Goal: Transaction & Acquisition: Purchase product/service

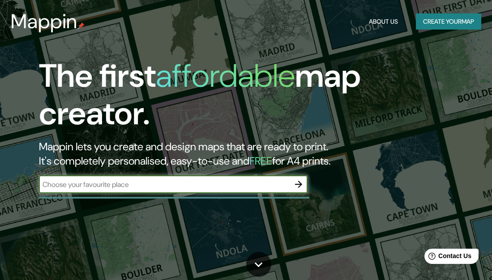
click at [139, 186] on input "text" at bounding box center [164, 185] width 251 height 10
type input "calle [PERSON_NAME] 455 corpac san isidro"
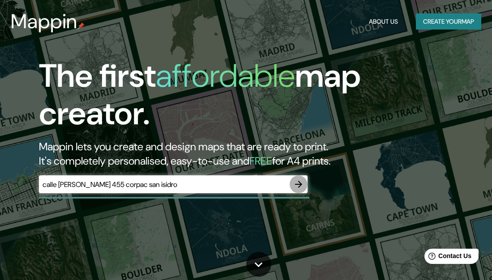
click at [297, 179] on icon "button" at bounding box center [298, 184] width 11 height 11
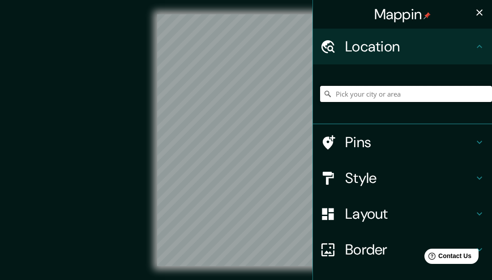
click at [393, 90] on input "Pick your city or area" at bounding box center [406, 94] width 172 height 16
click at [400, 97] on input "[GEOGRAPHIC_DATA][PERSON_NAME], [GEOGRAPHIC_DATA], [GEOGRAPHIC_DATA], [GEOGRAPH…" at bounding box center [406, 94] width 172 height 16
type input "Calle [PERSON_NAME] R., [GEOGRAPHIC_DATA], [GEOGRAPHIC_DATA], [GEOGRAPHIC_DATA]"
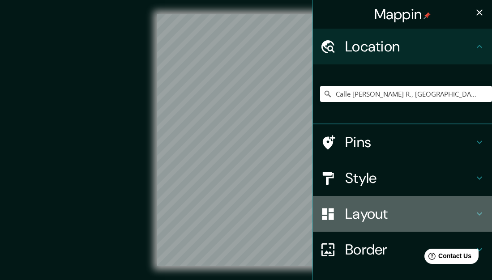
click at [366, 209] on h4 "Layout" at bounding box center [409, 214] width 129 height 18
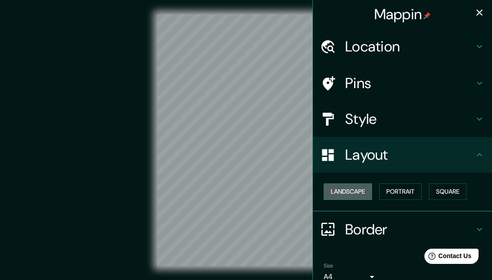
click at [366, 193] on button "Landscape" at bounding box center [348, 192] width 48 height 17
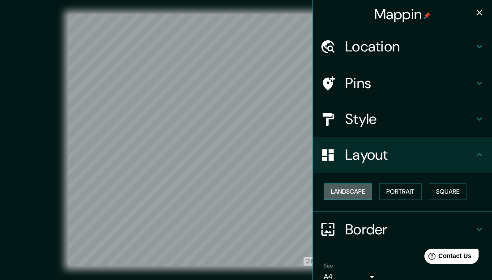
click at [366, 193] on button "Landscape" at bounding box center [348, 192] width 48 height 17
click at [418, 187] on button "Portrait" at bounding box center [400, 192] width 43 height 17
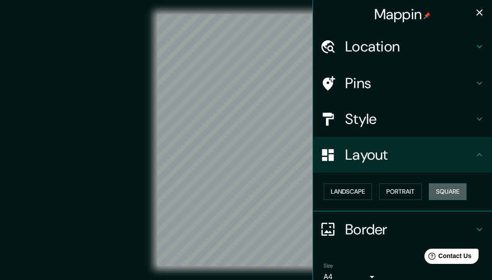
click at [452, 190] on button "Square" at bounding box center [448, 192] width 38 height 17
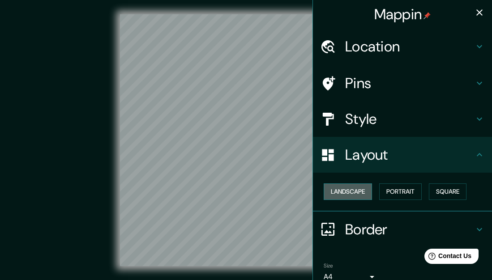
click at [353, 193] on button "Landscape" at bounding box center [348, 192] width 48 height 17
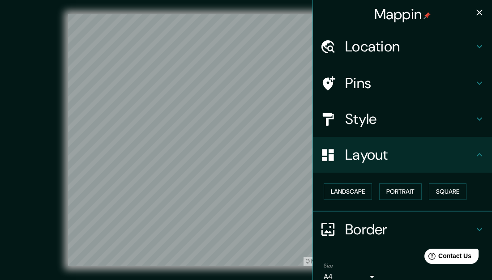
click at [383, 122] on h4 "Style" at bounding box center [409, 119] width 129 height 18
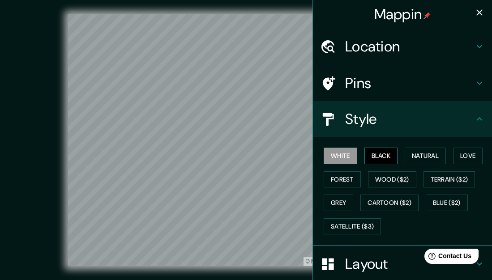
click at [386, 158] on button "Black" at bounding box center [382, 156] width 34 height 17
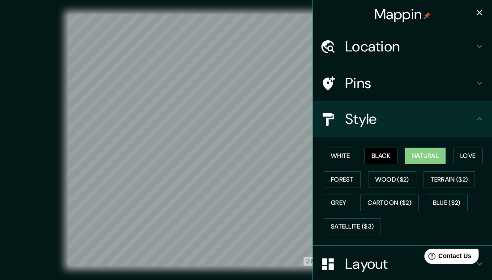
click at [436, 156] on button "Natural" at bounding box center [425, 156] width 41 height 17
click at [382, 156] on button "Black" at bounding box center [382, 156] width 34 height 17
click at [362, 263] on h4 "Layout" at bounding box center [409, 264] width 129 height 18
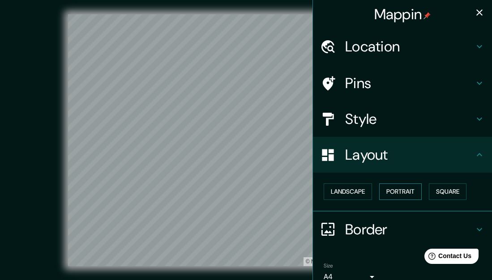
click at [406, 194] on button "Portrait" at bounding box center [400, 192] width 43 height 17
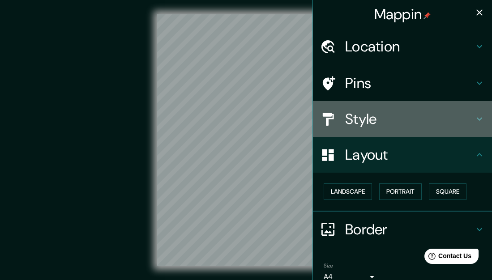
click at [394, 115] on h4 "Style" at bounding box center [409, 119] width 129 height 18
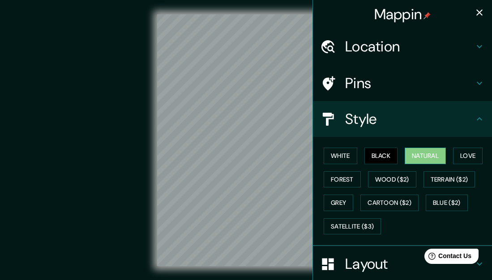
click at [440, 161] on button "Natural" at bounding box center [425, 156] width 41 height 17
click at [464, 161] on button "Love" at bounding box center [468, 156] width 30 height 17
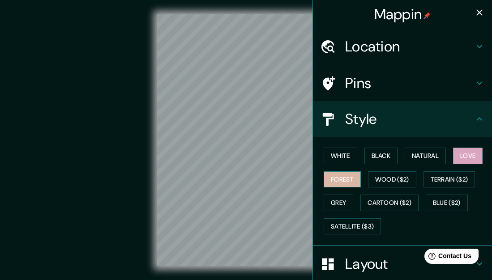
click at [354, 182] on button "Forest" at bounding box center [342, 180] width 37 height 17
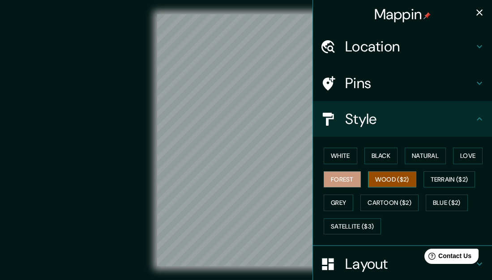
click at [390, 182] on button "Wood ($2)" at bounding box center [392, 180] width 48 height 17
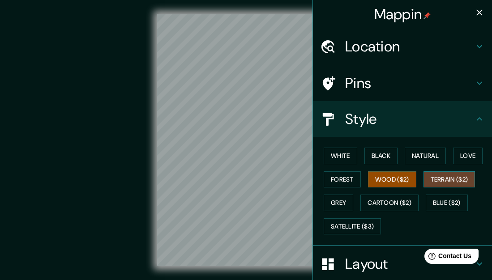
click at [440, 185] on button "Terrain ($2)" at bounding box center [450, 180] width 52 height 17
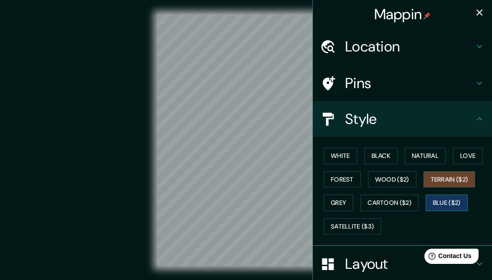
click at [436, 207] on button "Blue ($2)" at bounding box center [447, 203] width 42 height 17
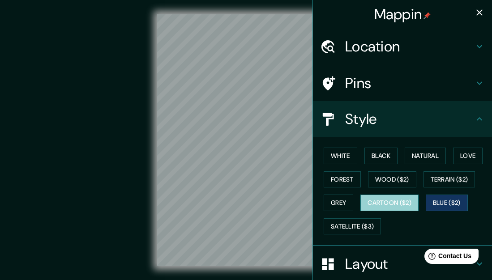
click at [409, 208] on button "Cartoon ($2)" at bounding box center [390, 203] width 58 height 17
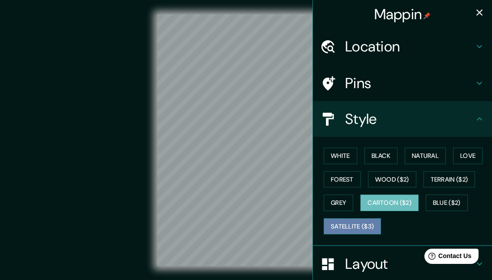
click at [372, 230] on button "Satellite ($3)" at bounding box center [352, 227] width 57 height 17
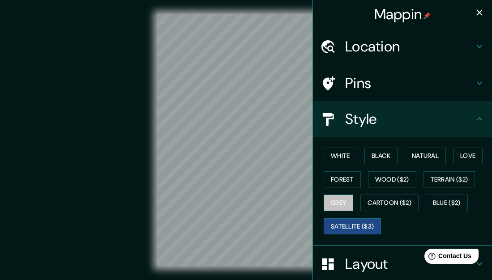
click at [340, 204] on button "Grey" at bounding box center [339, 203] width 30 height 17
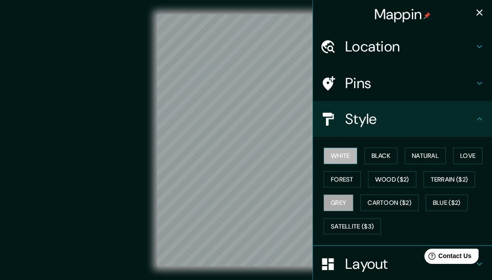
click at [345, 150] on button "White" at bounding box center [341, 156] width 34 height 17
click at [383, 155] on button "Black" at bounding box center [382, 156] width 34 height 17
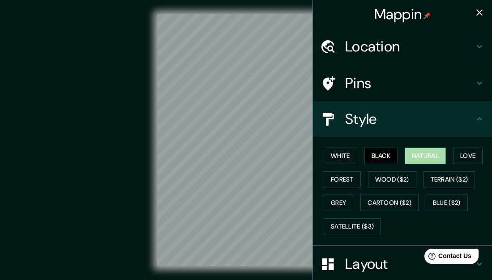
click at [426, 155] on button "Natural" at bounding box center [425, 156] width 41 height 17
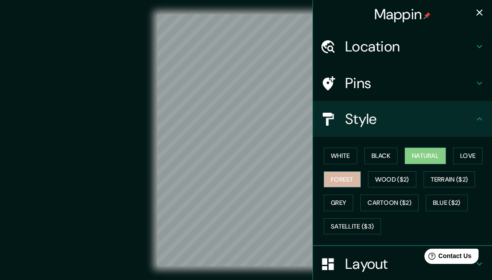
click at [338, 181] on button "Forest" at bounding box center [342, 180] width 37 height 17
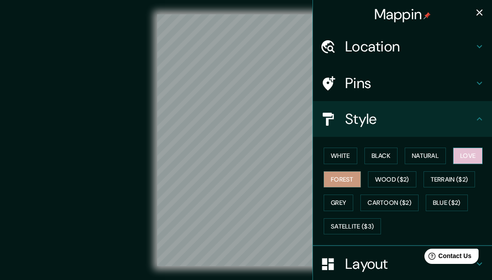
click at [483, 156] on button "Love" at bounding box center [468, 156] width 30 height 17
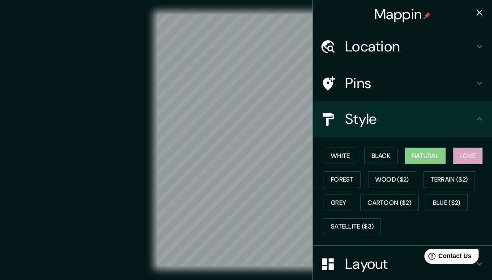
click at [442, 156] on button "Natural" at bounding box center [425, 156] width 41 height 17
click at [375, 263] on h4 "Layout" at bounding box center [409, 264] width 129 height 18
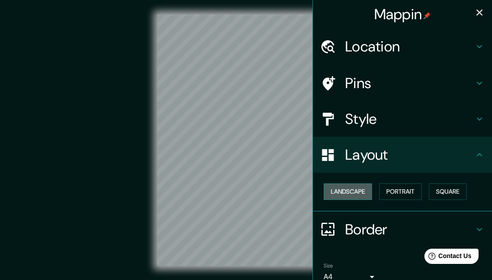
click at [370, 193] on button "Landscape" at bounding box center [348, 192] width 48 height 17
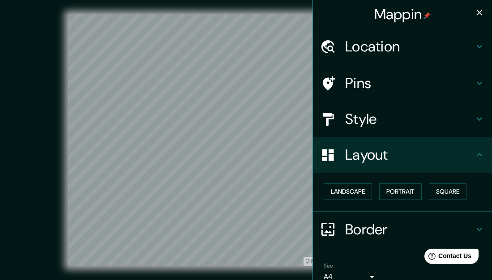
scroll to position [42, 0]
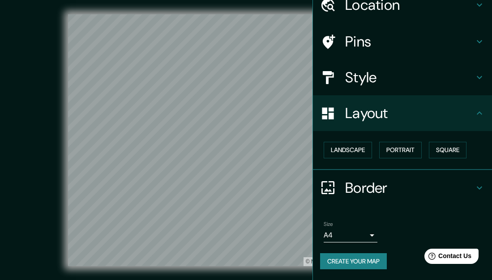
click at [402, 187] on h4 "Border" at bounding box center [409, 188] width 129 height 18
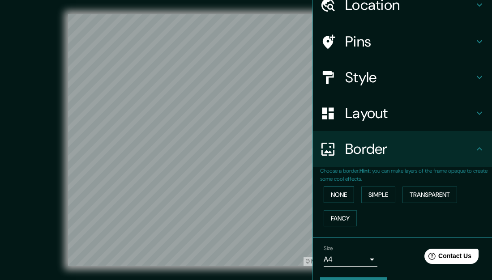
click at [346, 192] on button "None" at bounding box center [339, 195] width 30 height 17
click at [386, 194] on button "Simple" at bounding box center [379, 195] width 34 height 17
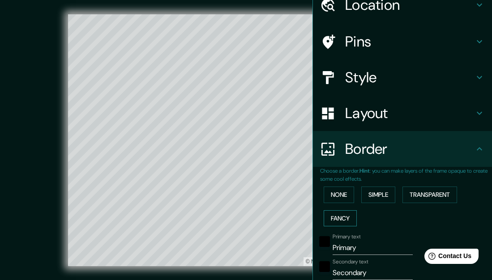
click at [349, 215] on button "Fancy" at bounding box center [340, 219] width 33 height 17
click at [342, 189] on button "None" at bounding box center [339, 195] width 30 height 17
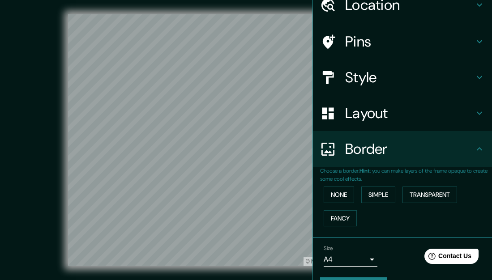
click at [448, 204] on div "None Simple Transparent Fancy" at bounding box center [406, 206] width 172 height 47
click at [448, 191] on button "Transparent" at bounding box center [430, 195] width 55 height 17
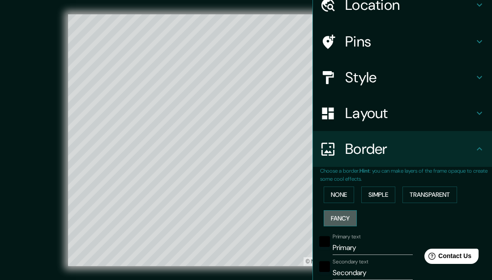
click at [347, 224] on button "Fancy" at bounding box center [340, 219] width 33 height 17
click at [344, 189] on button "None" at bounding box center [339, 195] width 30 height 17
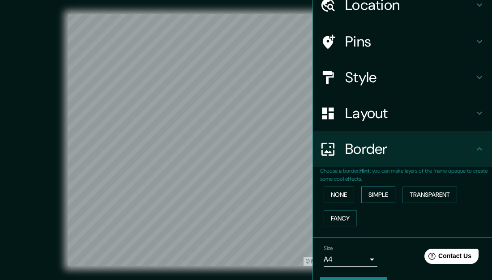
click at [373, 188] on button "Simple" at bounding box center [379, 195] width 34 height 17
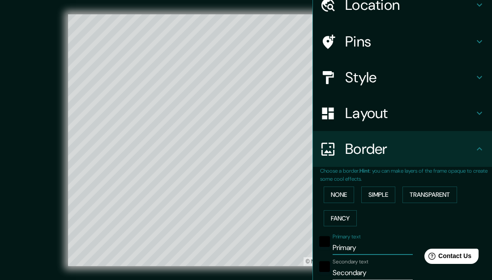
drag, startPoint x: 366, startPoint y: 250, endPoint x: 330, endPoint y: 250, distance: 35.8
click at [330, 250] on div "Primary text Primary" at bounding box center [390, 245] width 147 height 22
type input "s"
type input "318"
type input "64"
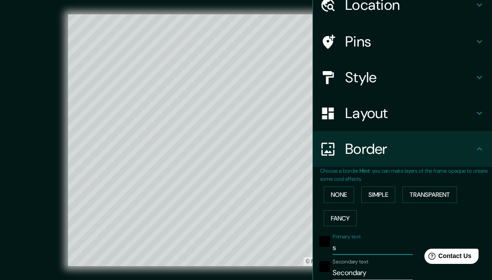
type input "sa"
type input "318"
type input "64"
type input "san"
type input "318"
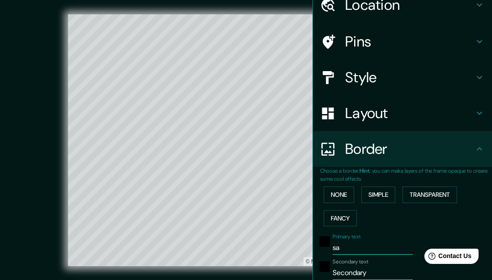
type input "64"
type input "san"
type input "318"
type input "64"
type input "san i"
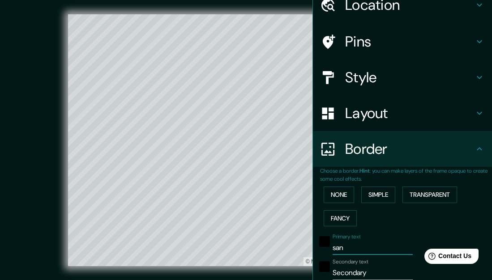
type input "318"
type input "64"
type input "san is"
type input "318"
type input "64"
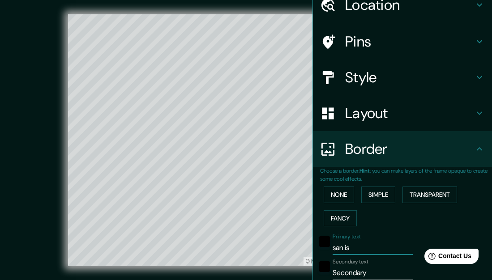
type input "san isi"
type input "318"
type input "64"
type input "san isis"
type input "318"
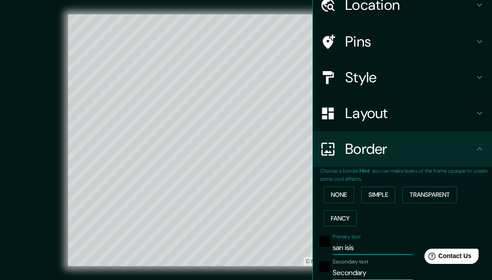
type input "64"
type input "san isisd"
type input "318"
type input "64"
type input "san isis"
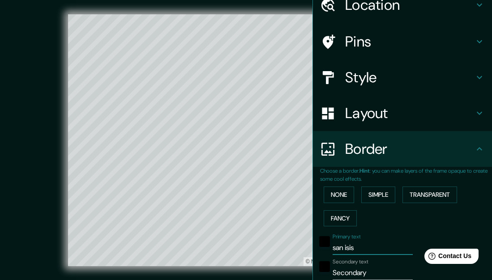
type input "318"
type input "64"
type input "san isid"
type input "318"
type input "64"
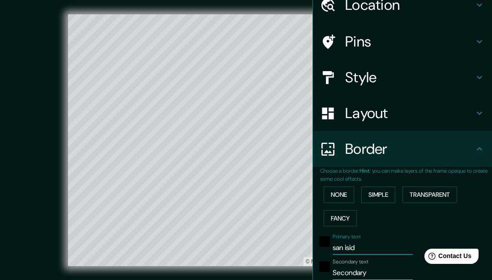
type input "san isidr"
type input "318"
type input "64"
type input "san isidro"
type input "318"
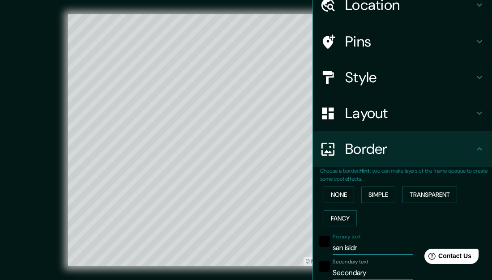
type input "64"
type input "san isidro"
click at [359, 271] on input "Secondary" at bounding box center [373, 273] width 80 height 14
drag, startPoint x: 375, startPoint y: 271, endPoint x: 327, endPoint y: 272, distance: 47.5
click at [327, 272] on div "Secondary text Secondary" at bounding box center [390, 270] width 147 height 22
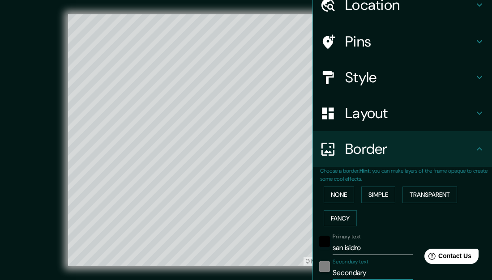
type input "R"
type input "318"
type input "64"
type input "Ri"
type input "318"
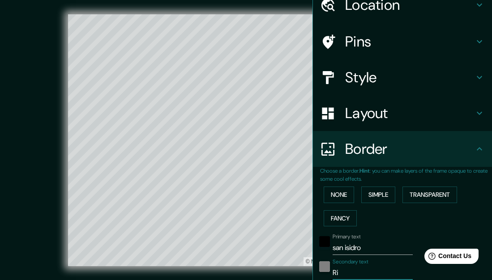
type input "64"
type input "Ric"
type input "318"
type input "64"
type input "Rica"
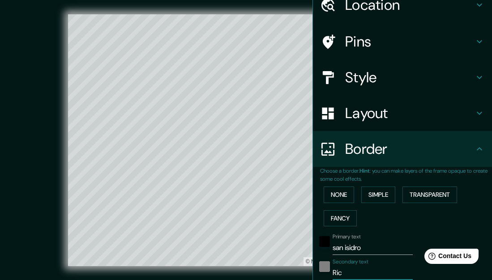
type input "318"
type input "64"
type input "Ricad"
type input "318"
type input "64"
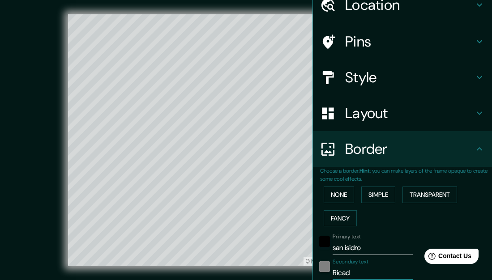
type input "Rica"
type input "318"
type input "64"
type input "Ricar"
type input "318"
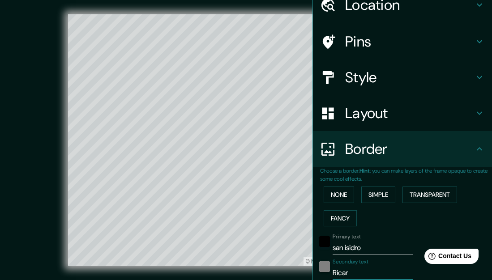
type input "64"
type input "[PERSON_NAME]"
type input "318"
type input "64"
type input "[PERSON_NAME]"
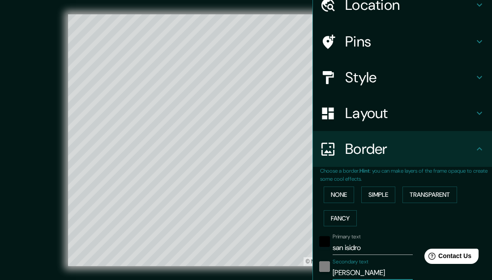
type input "318"
type input "64"
type input "[PERSON_NAME]"
type input "318"
type input "64"
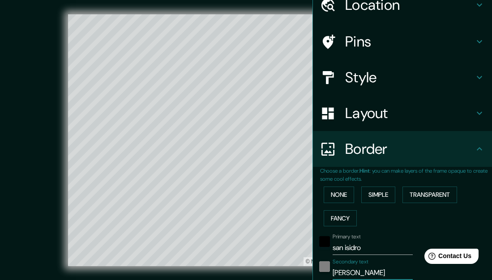
type input "[PERSON_NAME] an"
type input "318"
type input "64"
type input "[PERSON_NAME]"
type input "318"
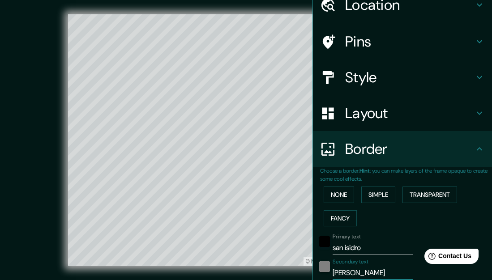
type input "64"
type input "[PERSON_NAME]"
type input "318"
type input "64"
type input "[PERSON_NAME]"
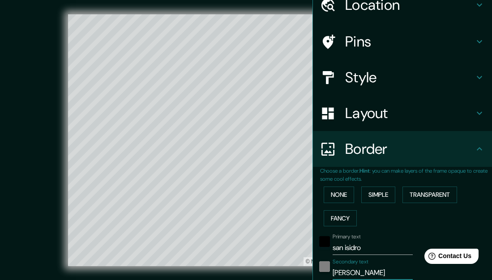
type input "318"
type input "64"
type input "[PERSON_NAME]"
type input "318"
type input "64"
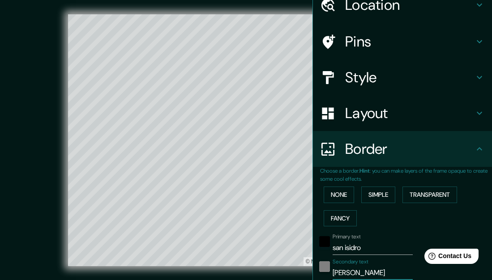
type input "[PERSON_NAME]"
type input "318"
type input "64"
type input "[PERSON_NAME] 4"
type input "318"
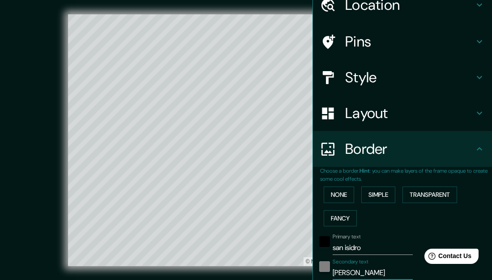
type input "64"
type input "[PERSON_NAME] 45"
type input "318"
type input "64"
type input "[PERSON_NAME] 455"
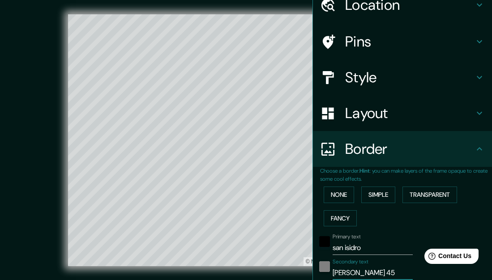
type input "318"
type input "64"
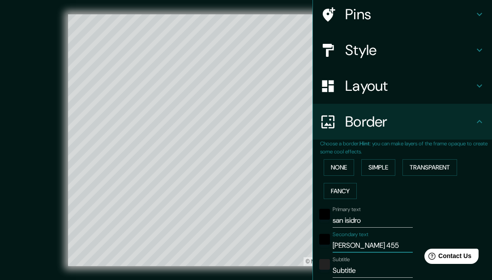
type input "[PERSON_NAME] 455"
drag, startPoint x: 363, startPoint y: 272, endPoint x: 333, endPoint y: 273, distance: 30.5
click at [333, 272] on input "Subtitle" at bounding box center [373, 271] width 80 height 14
type input "s"
type input "318"
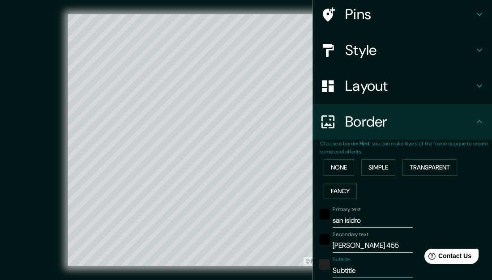
type input "64"
type input "sa"
type input "318"
type input "64"
type input "san"
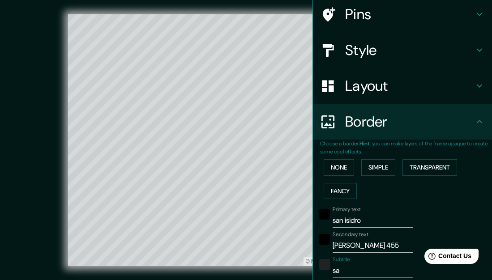
type input "318"
type input "64"
type input "san"
type input "318"
type input "64"
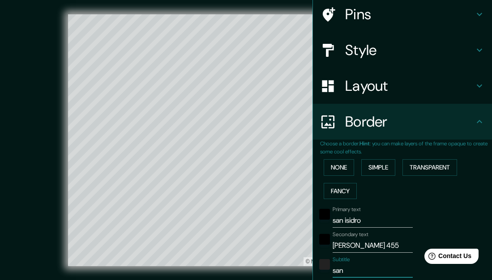
type input "san"
type input "318"
type input "64"
type input "sa"
type input "318"
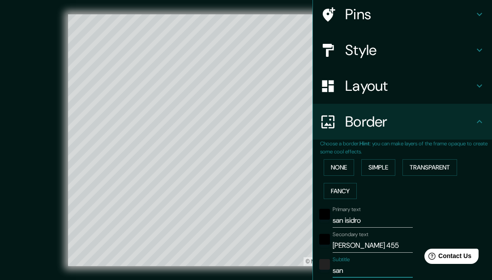
type input "64"
type input "s"
type input "318"
type input "64"
type input "318"
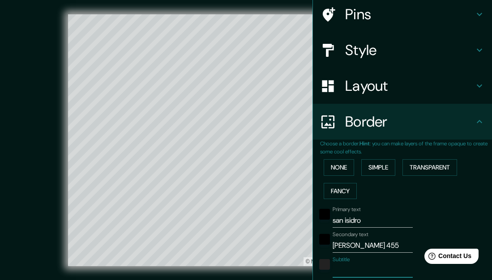
type input "64"
type input "S"
type input "318"
type input "64"
type input "SA"
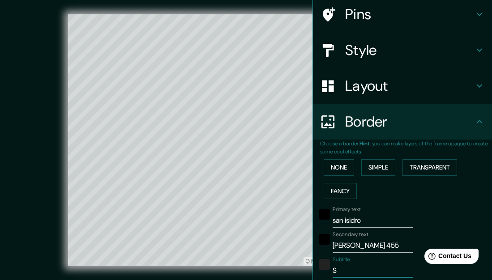
type input "318"
type input "64"
type input "SAN"
type input "318"
type input "64"
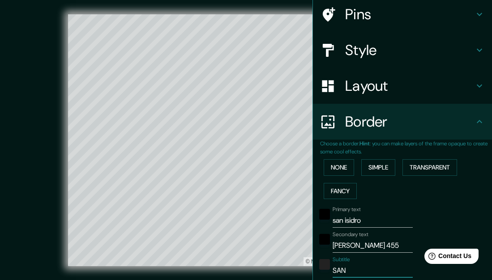
type input "SAN"
type input "318"
type input "64"
type input "SAN I"
type input "318"
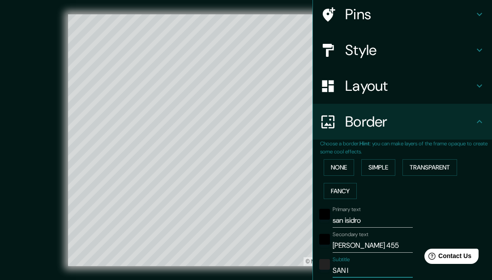
type input "64"
type input "SAN IS"
type input "318"
type input "64"
type input "SAN ISI"
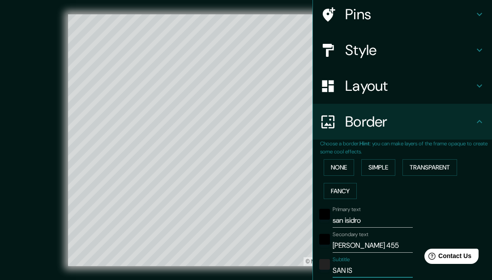
type input "318"
type input "64"
type input "SAN ISID"
type input "318"
type input "64"
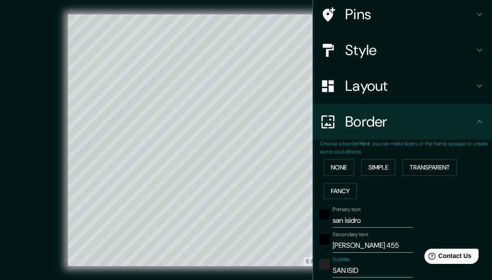
type input "SAN ISIDR"
type input "318"
type input "64"
type input "SAN ISIDRO"
type input "318"
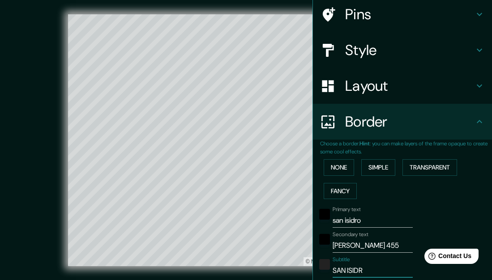
type input "64"
type input "SAN ISIDRO"
drag, startPoint x: 382, startPoint y: 222, endPoint x: 326, endPoint y: 224, distance: 55.6
click at [326, 224] on div "Primary text san isidro" at bounding box center [390, 218] width 147 height 22
type input "318"
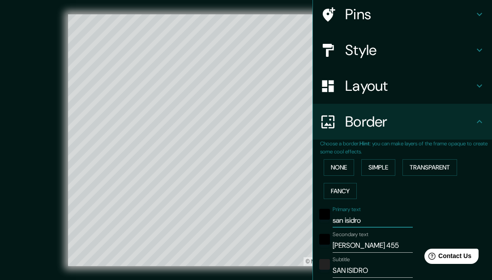
type input "64"
click at [432, 164] on button "Transparent" at bounding box center [430, 167] width 55 height 17
click at [368, 169] on button "Simple" at bounding box center [379, 167] width 34 height 17
click at [342, 163] on button "None" at bounding box center [339, 167] width 30 height 17
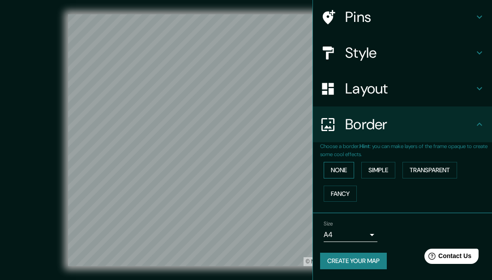
scroll to position [66, 0]
click at [383, 166] on button "Simple" at bounding box center [379, 171] width 34 height 17
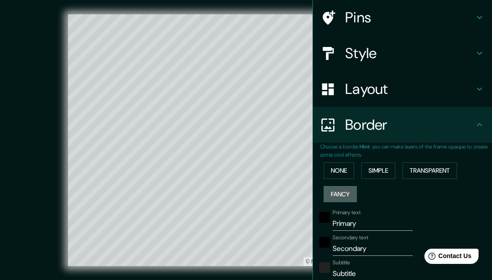
click at [350, 187] on button "Fancy" at bounding box center [340, 194] width 33 height 17
click at [379, 171] on button "Simple" at bounding box center [379, 171] width 34 height 17
click at [424, 171] on button "Transparent" at bounding box center [430, 171] width 55 height 17
drag, startPoint x: 366, startPoint y: 227, endPoint x: 329, endPoint y: 225, distance: 36.8
click at [329, 225] on div "Primary text Primary" at bounding box center [390, 221] width 147 height 22
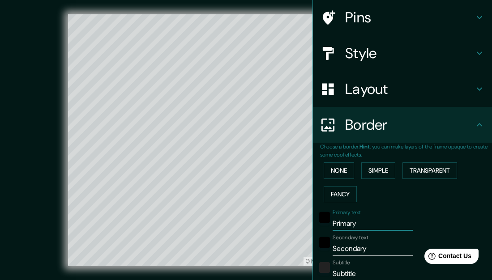
type input "382"
type input "64"
drag, startPoint x: 377, startPoint y: 247, endPoint x: 329, endPoint y: 246, distance: 47.5
click at [329, 246] on div "Secondary text Secondary" at bounding box center [390, 246] width 147 height 22
type input "S"
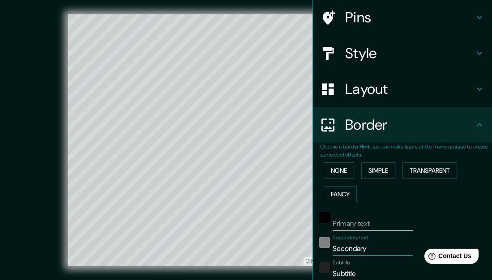
type input "382"
type input "64"
type input "SA"
type input "382"
type input "64"
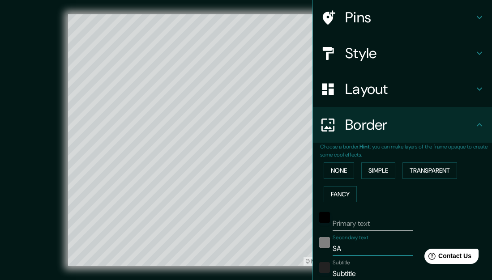
type input "SAN"
type input "382"
type input "64"
type input "SAN"
type input "382"
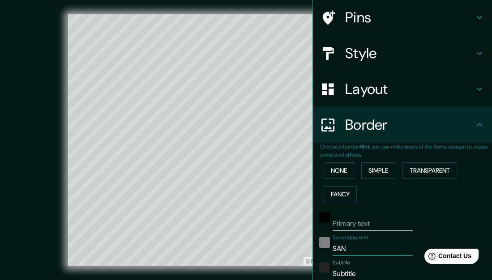
type input "64"
type input "SAN I"
type input "382"
type input "64"
type input "SAN IS"
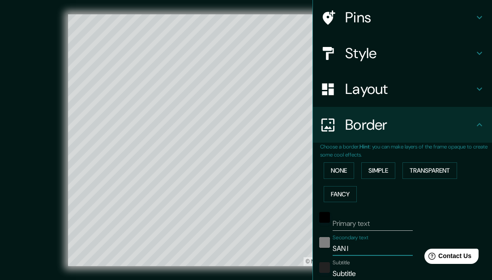
type input "382"
type input "64"
type input "SAN ISI"
type input "382"
type input "64"
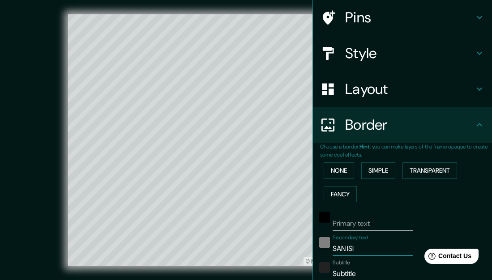
type input "SAN ISID"
type input "382"
type input "64"
type input "SAN ISIDO"
type input "382"
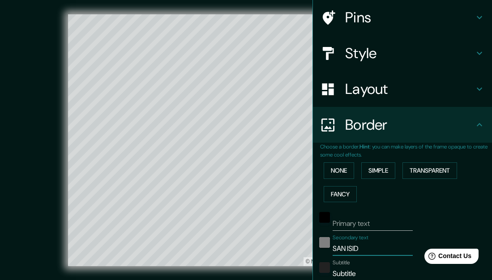
type input "64"
type input "SAN ISIDOR"
type input "382"
type input "64"
type input "SAN ISIDO"
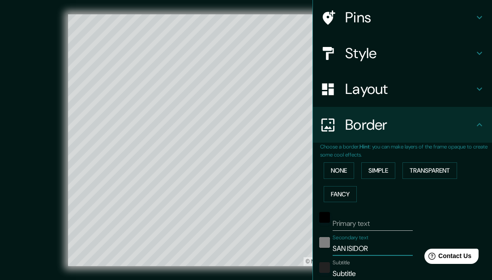
type input "382"
type input "64"
type input "SAN ISID"
type input "382"
type input "64"
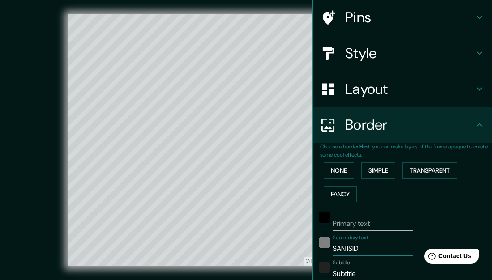
type input "SAN ISIDR"
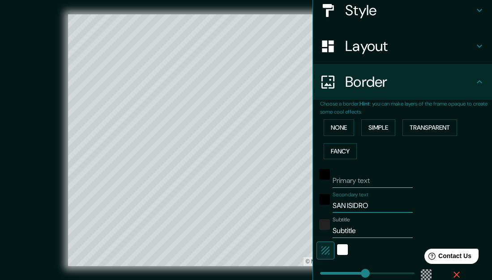
scroll to position [113, 0]
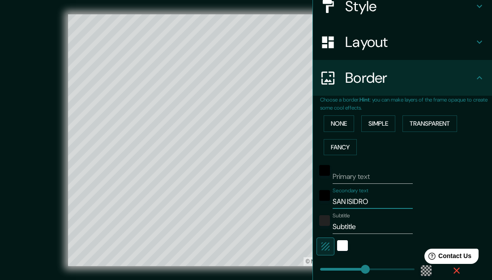
click at [364, 230] on input "Subtitle" at bounding box center [373, 227] width 80 height 14
drag, startPoint x: 363, startPoint y: 230, endPoint x: 331, endPoint y: 231, distance: 32.3
click at [331, 231] on div "Subtitle Subtitle" at bounding box center [390, 224] width 147 height 22
click at [344, 249] on div "white" at bounding box center [342, 246] width 11 height 11
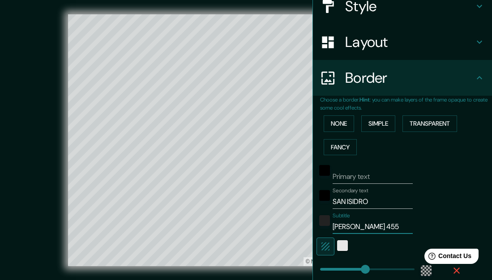
scroll to position [0, 0]
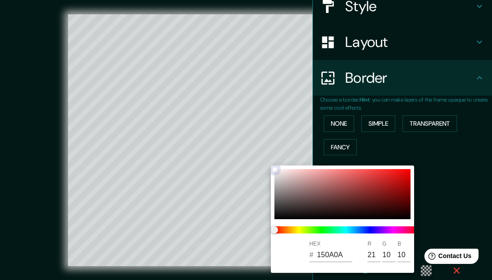
click at [344, 215] on div at bounding box center [343, 194] width 136 height 50
drag, startPoint x: 282, startPoint y: 173, endPoint x: 270, endPoint y: 160, distance: 17.8
click at [270, 160] on div "HEX # EADEDE R 234 G 222 B 222" at bounding box center [246, 140] width 492 height 280
drag, startPoint x: 277, startPoint y: 170, endPoint x: 271, endPoint y: 166, distance: 7.3
click at [271, 166] on div "HEX # FFFFFF R 255 G 255 B 255" at bounding box center [342, 220] width 143 height 108
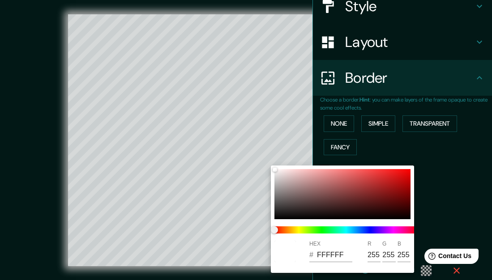
click at [460, 202] on div at bounding box center [246, 140] width 492 height 280
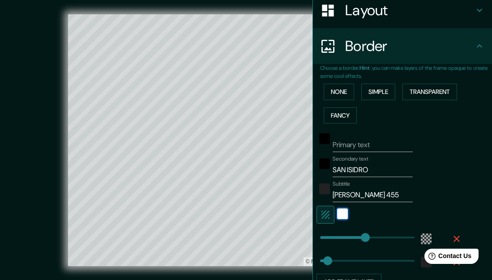
scroll to position [149, 0]
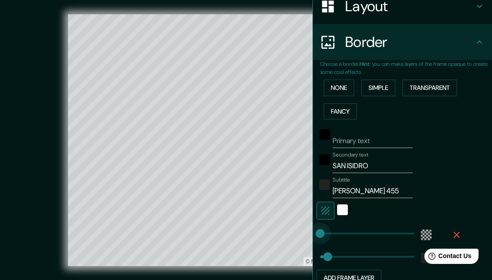
drag, startPoint x: 368, startPoint y: 235, endPoint x: 320, endPoint y: 238, distance: 48.0
click at [333, 211] on button "button" at bounding box center [326, 211] width 18 height 18
click at [327, 217] on button "button" at bounding box center [326, 211] width 18 height 18
click at [345, 216] on div at bounding box center [343, 211] width 16 height 18
drag, startPoint x: 326, startPoint y: 257, endPoint x: 374, endPoint y: 257, distance: 47.9
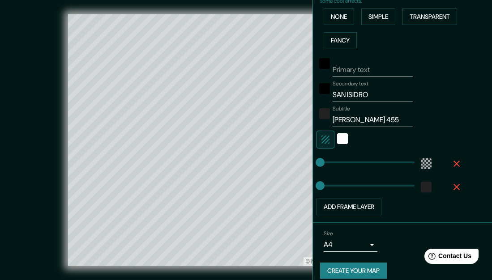
scroll to position [229, 0]
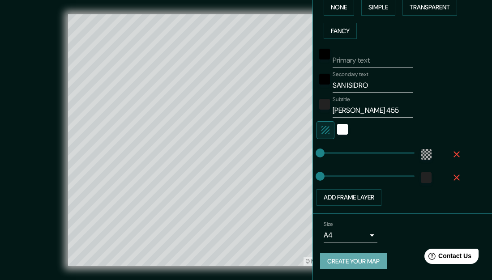
click at [368, 264] on button "Create your map" at bounding box center [353, 262] width 67 height 17
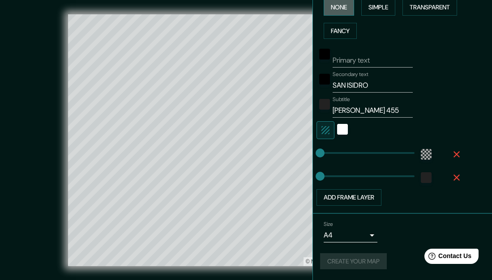
click at [344, 3] on button "None" at bounding box center [339, 7] width 30 height 17
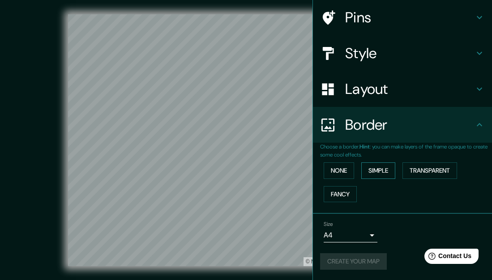
scroll to position [15, 0]
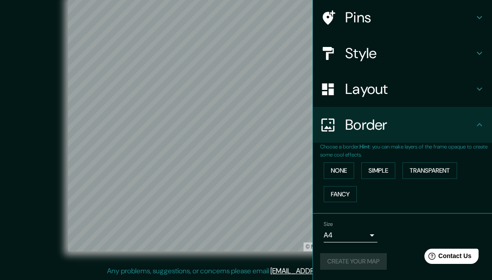
click at [356, 240] on body "Mappin Location Calle [PERSON_NAME], [GEOGRAPHIC_DATA], [GEOGRAPHIC_DATA], [GEO…" at bounding box center [246, 125] width 492 height 280
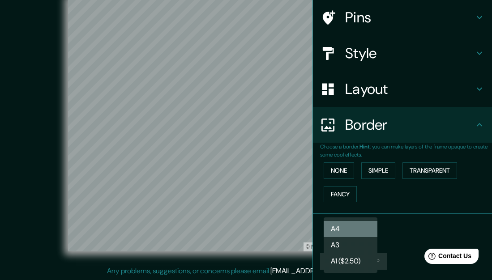
click at [353, 227] on li "A4" at bounding box center [351, 229] width 54 height 16
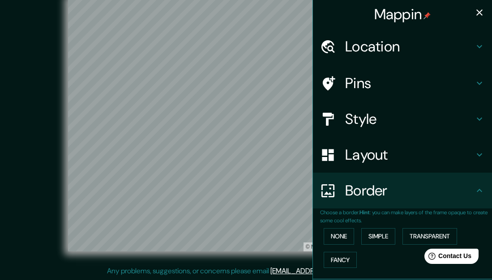
scroll to position [0, 0]
